Goal: Task Accomplishment & Management: Use online tool/utility

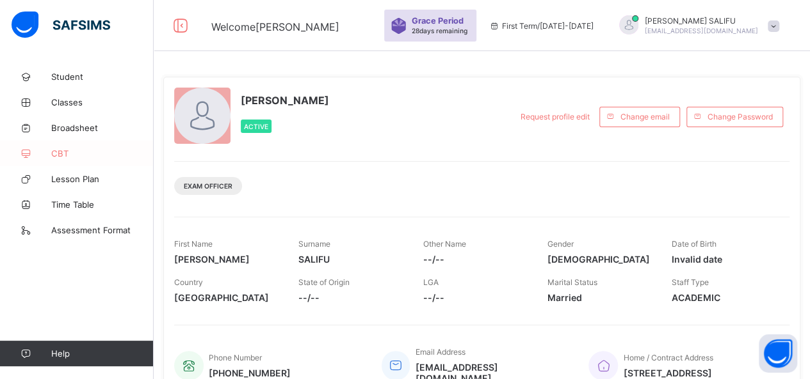
click at [60, 152] on span "CBT" at bounding box center [102, 153] width 102 height 10
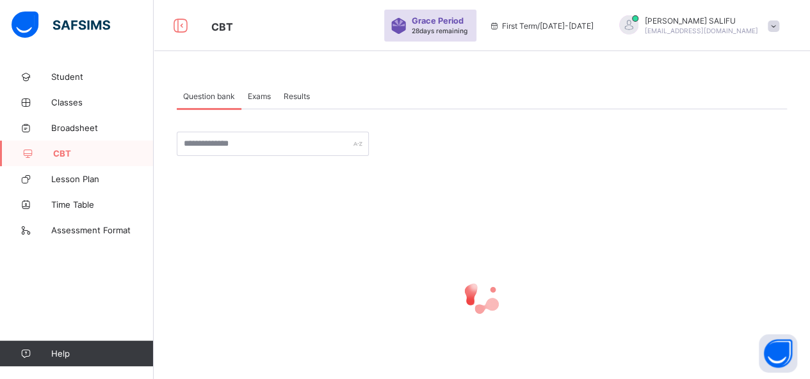
click at [264, 97] on span "Exams" at bounding box center [259, 97] width 23 height 10
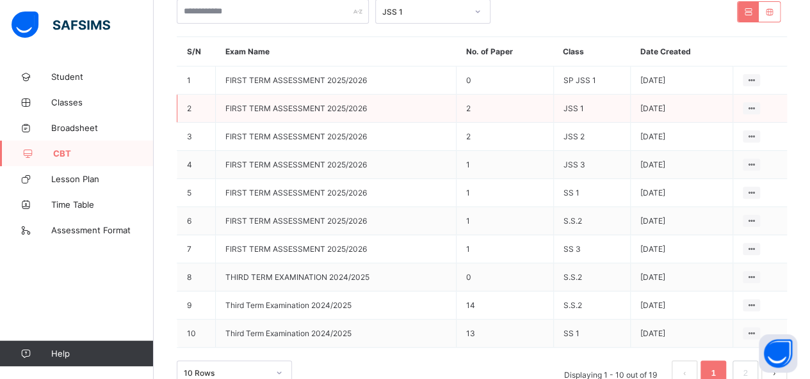
scroll to position [187, 0]
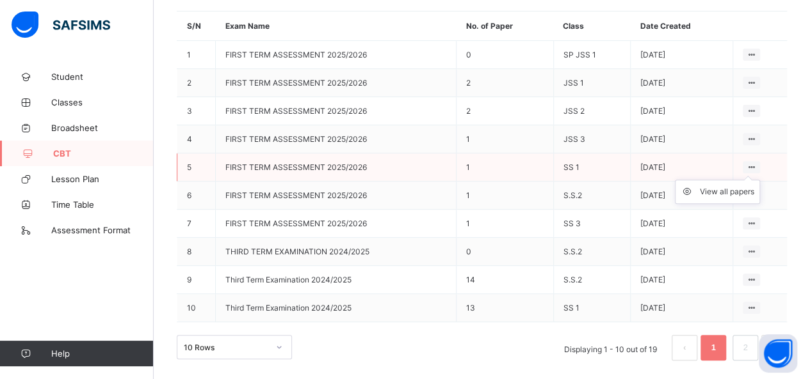
click at [760, 180] on ul "View all papers" at bounding box center [717, 192] width 85 height 24
click at [735, 186] on div "View all papers" at bounding box center [726, 192] width 54 height 13
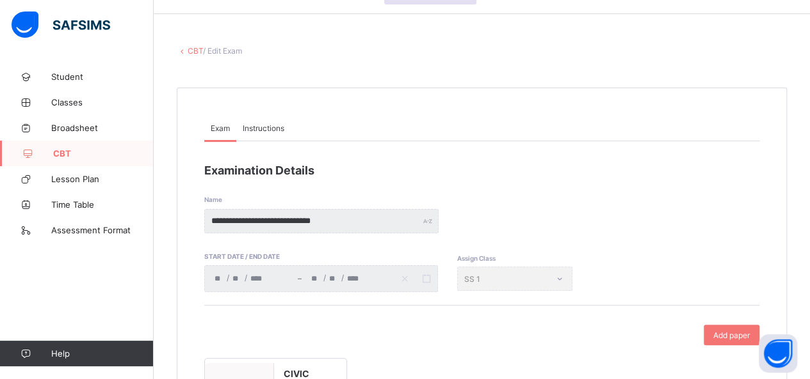
scroll to position [36, 0]
click at [188, 54] on link "CBT" at bounding box center [195, 52] width 15 height 10
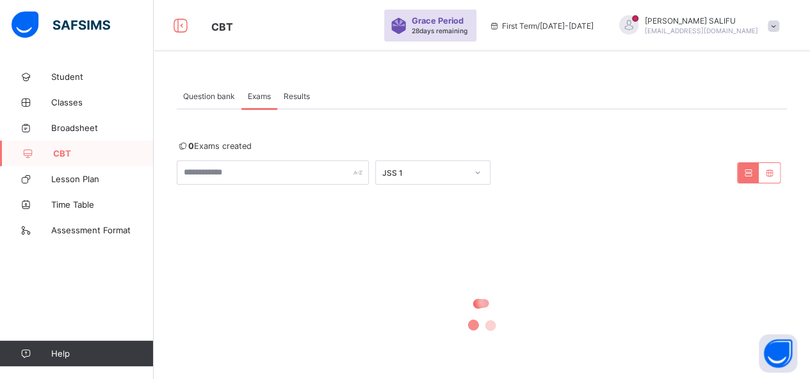
click at [477, 174] on icon at bounding box center [477, 173] width 4 height 3
click at [605, 267] on div at bounding box center [482, 316] width 610 height 243
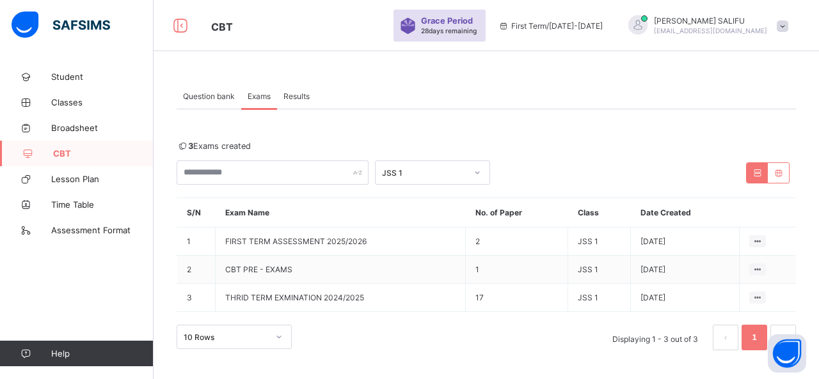
click at [530, 337] on div "10 Rows Displaying 1 - 3 out of 3 1" at bounding box center [486, 338] width 619 height 26
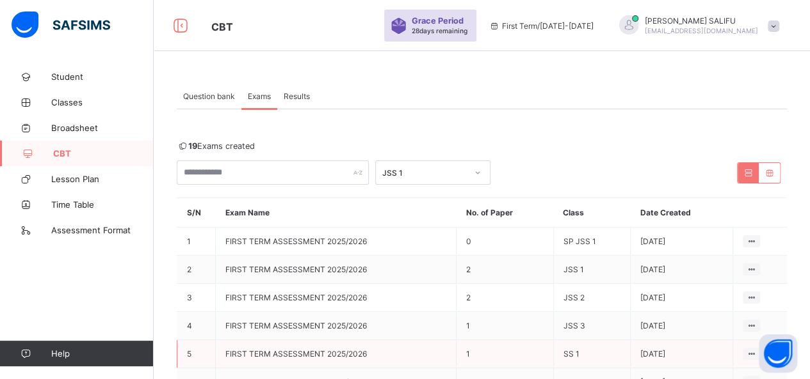
drag, startPoint x: 818, startPoint y: 1, endPoint x: 532, endPoint y: 342, distance: 445.2
click at [532, 342] on td "1" at bounding box center [504, 354] width 97 height 28
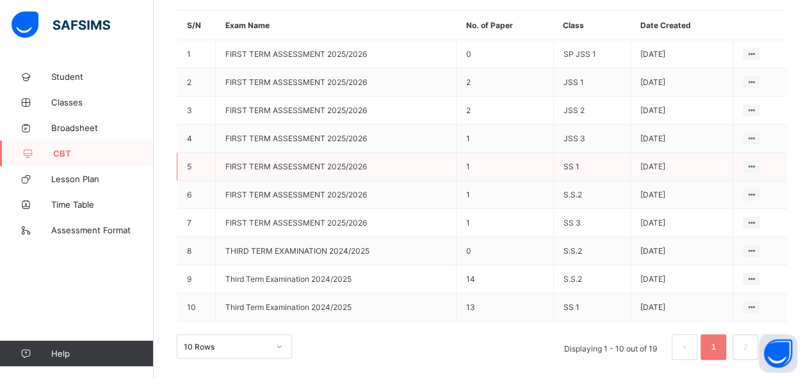
scroll to position [187, 0]
click at [756, 219] on icon at bounding box center [751, 224] width 11 height 10
click at [735, 242] on div "View all papers" at bounding box center [726, 248] width 54 height 13
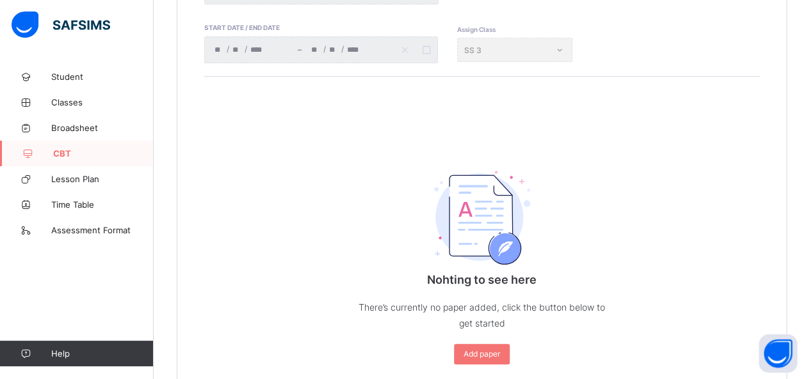
scroll to position [267, 0]
click at [495, 355] on span "Add paper" at bounding box center [481, 354] width 36 height 10
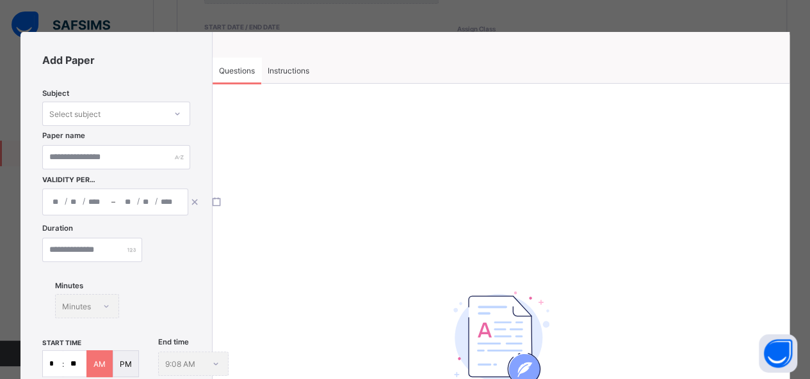
click at [147, 109] on div "Select subject" at bounding box center [104, 114] width 122 height 18
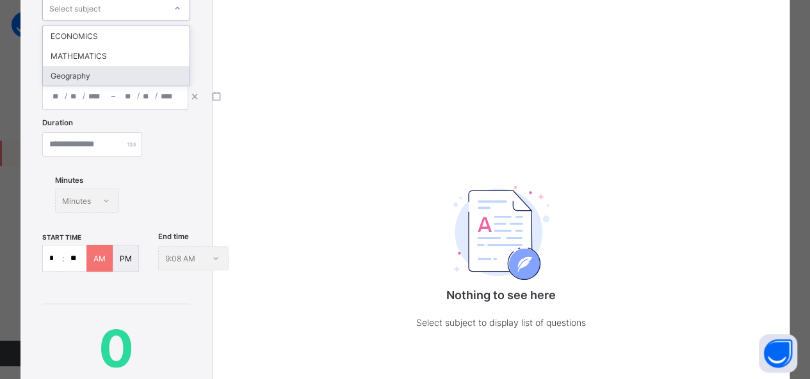
scroll to position [165, 0]
click at [607, 269] on div "Nothing to see here Select subject to display list of questions" at bounding box center [501, 253] width 256 height 205
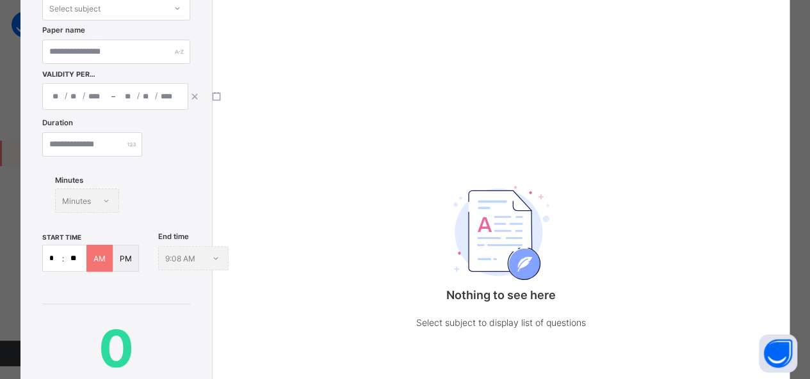
scroll to position [0, 0]
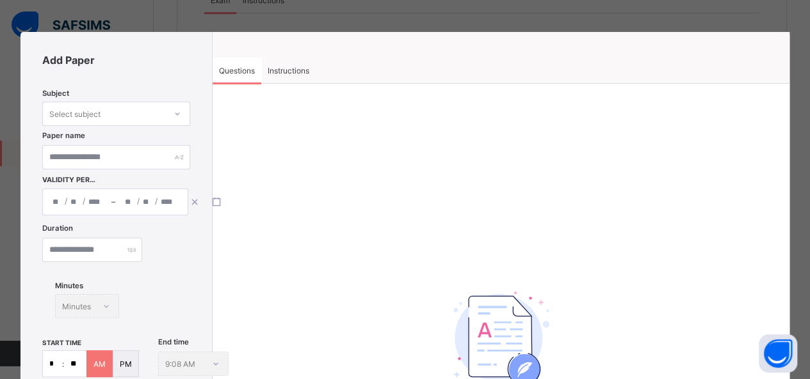
click at [590, 15] on div "Add Paper Subject Select subject Paper name Validity Period / / – / / Duration …" at bounding box center [405, 189] width 810 height 379
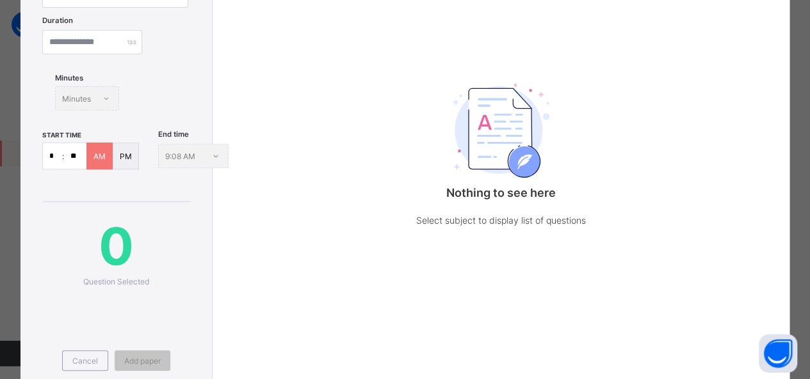
scroll to position [214, 0]
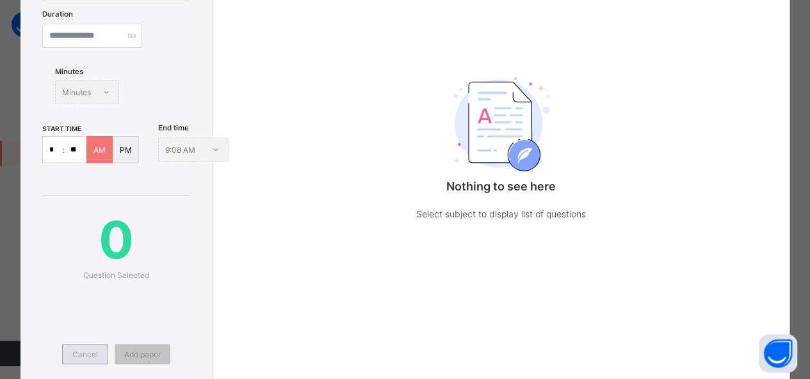
click at [84, 344] on div "Cancel" at bounding box center [85, 354] width 46 height 20
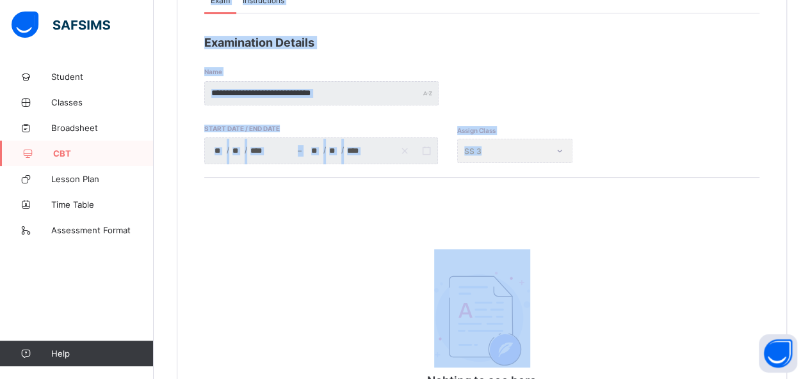
drag, startPoint x: 84, startPoint y: 342, endPoint x: 245, endPoint y: 262, distance: 179.4
click at [245, 262] on div "**********" at bounding box center [405, 190] width 810 height 710
click at [245, 262] on div "Nohting to see here There’s currently no paper added, click the button below to…" at bounding box center [481, 331] width 555 height 308
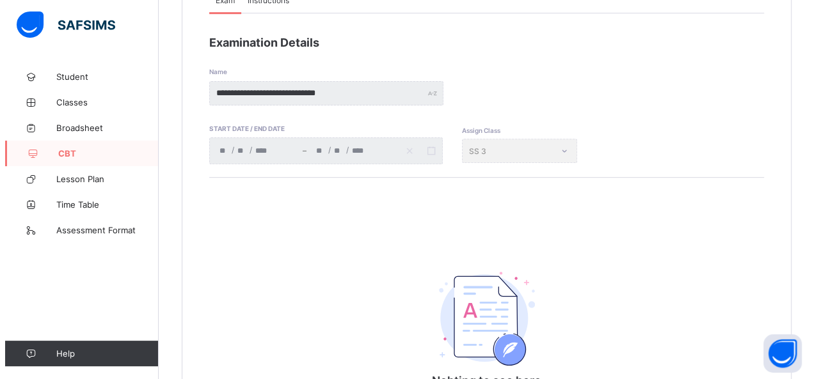
scroll to position [0, 0]
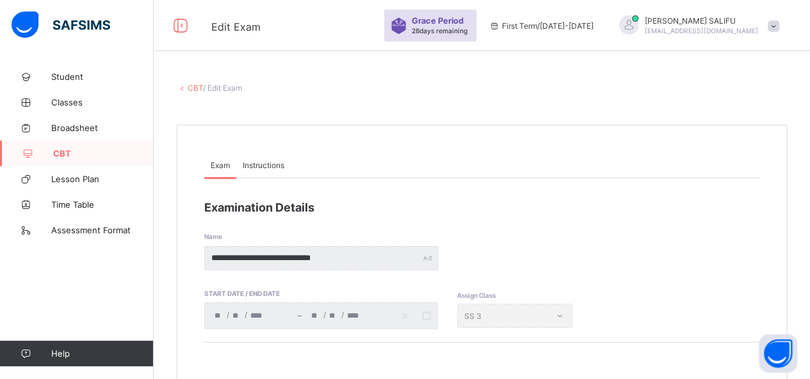
click at [779, 28] on span at bounding box center [773, 26] width 12 height 12
click at [763, 121] on span "Logout" at bounding box center [737, 126] width 84 height 15
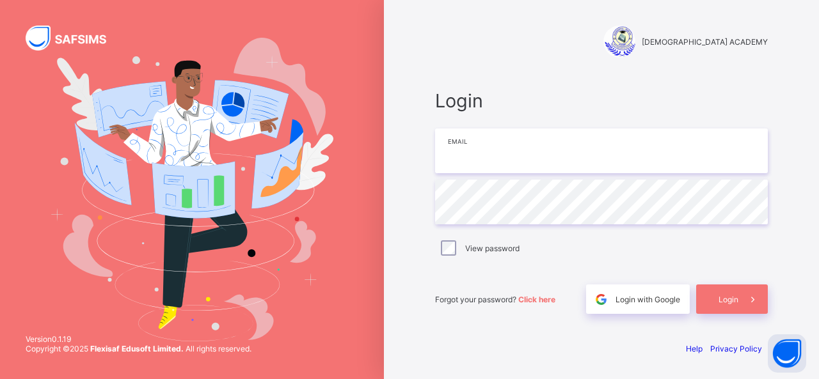
type input "**********"
click at [611, 155] on input "**********" at bounding box center [601, 151] width 333 height 45
